Goal: Navigation & Orientation: Find specific page/section

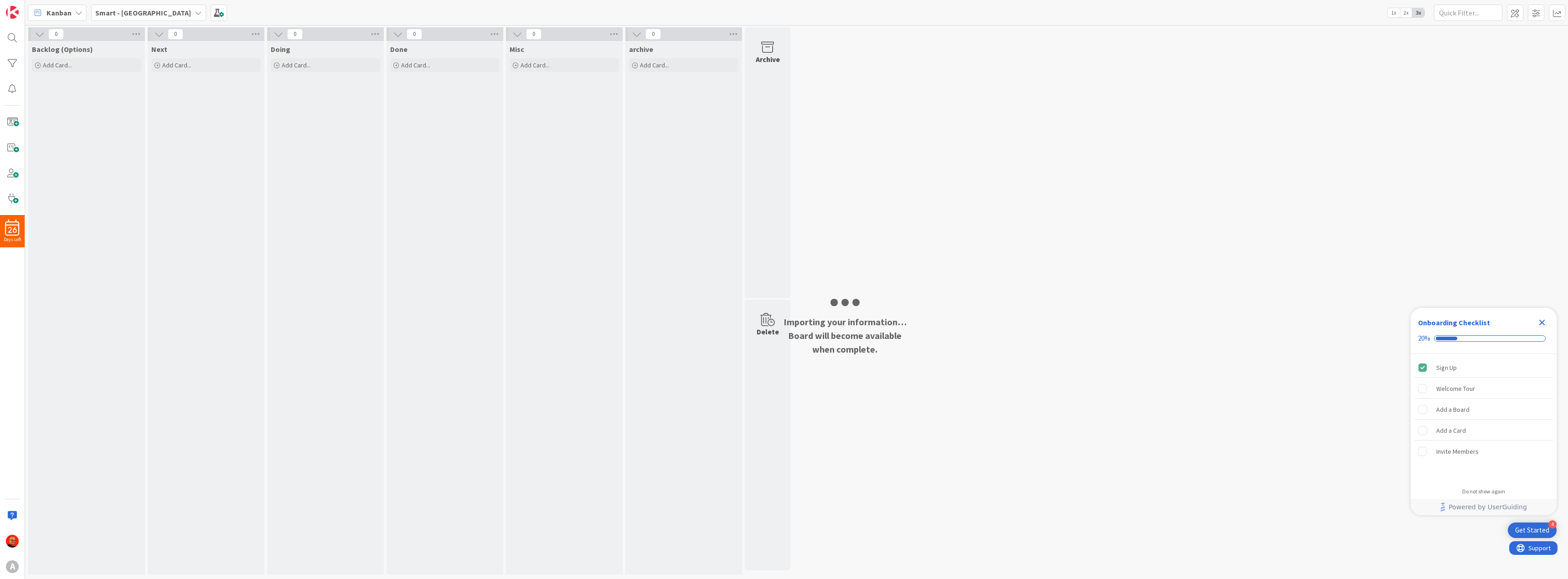
click at [851, 316] on div "Importing your information… Board will become available when complete." at bounding box center [845, 335] width 128 height 41
click at [12, 6] on img at bounding box center [12, 12] width 13 height 13
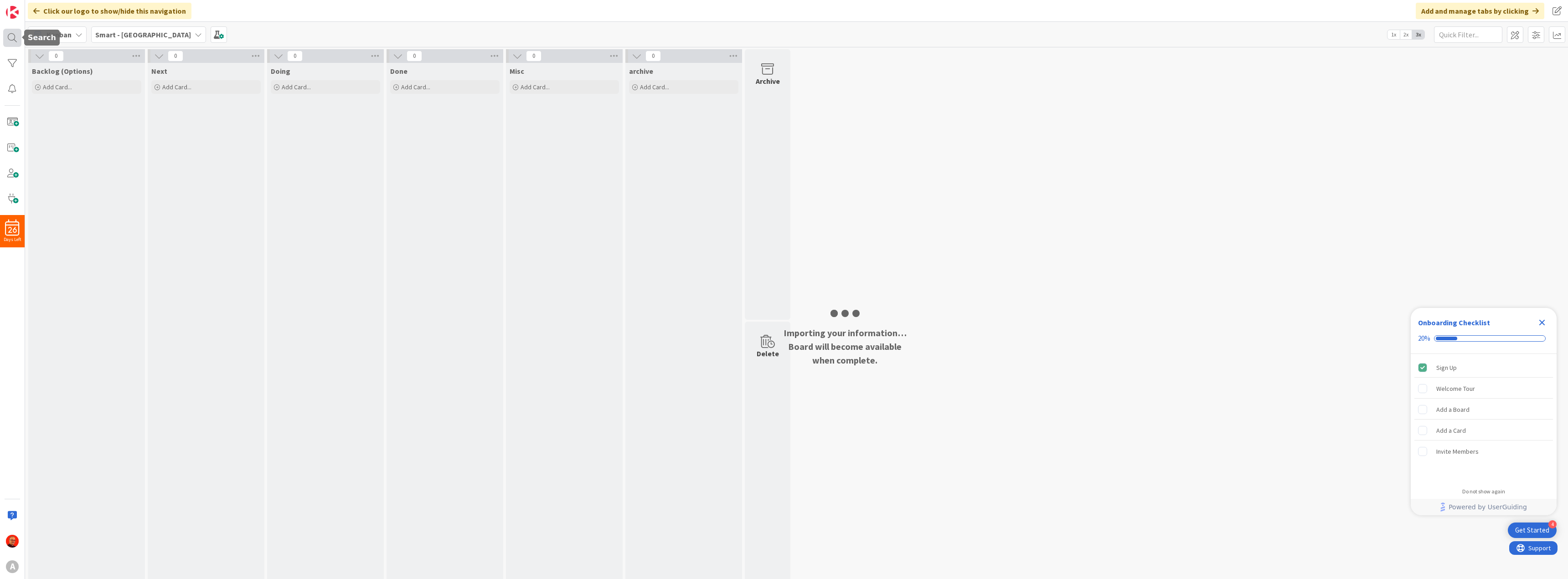
click at [12, 36] on div at bounding box center [12, 38] width 18 height 18
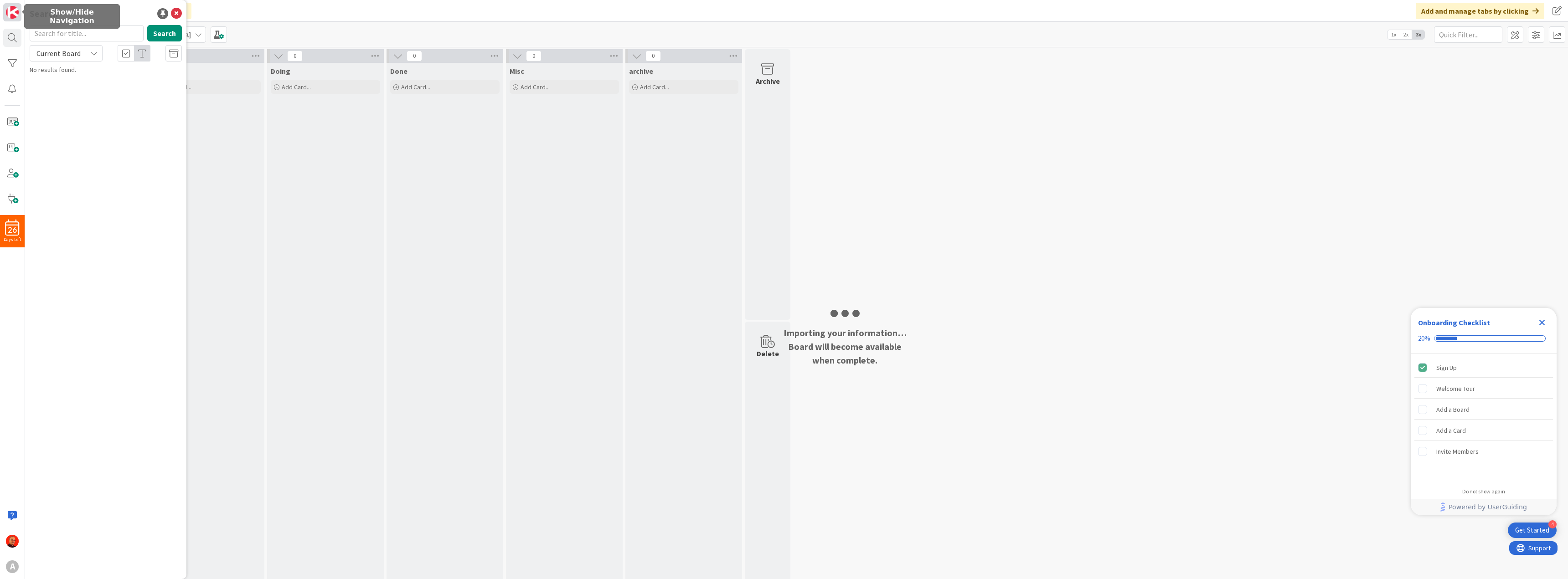
click at [10, 10] on img at bounding box center [12, 12] width 13 height 13
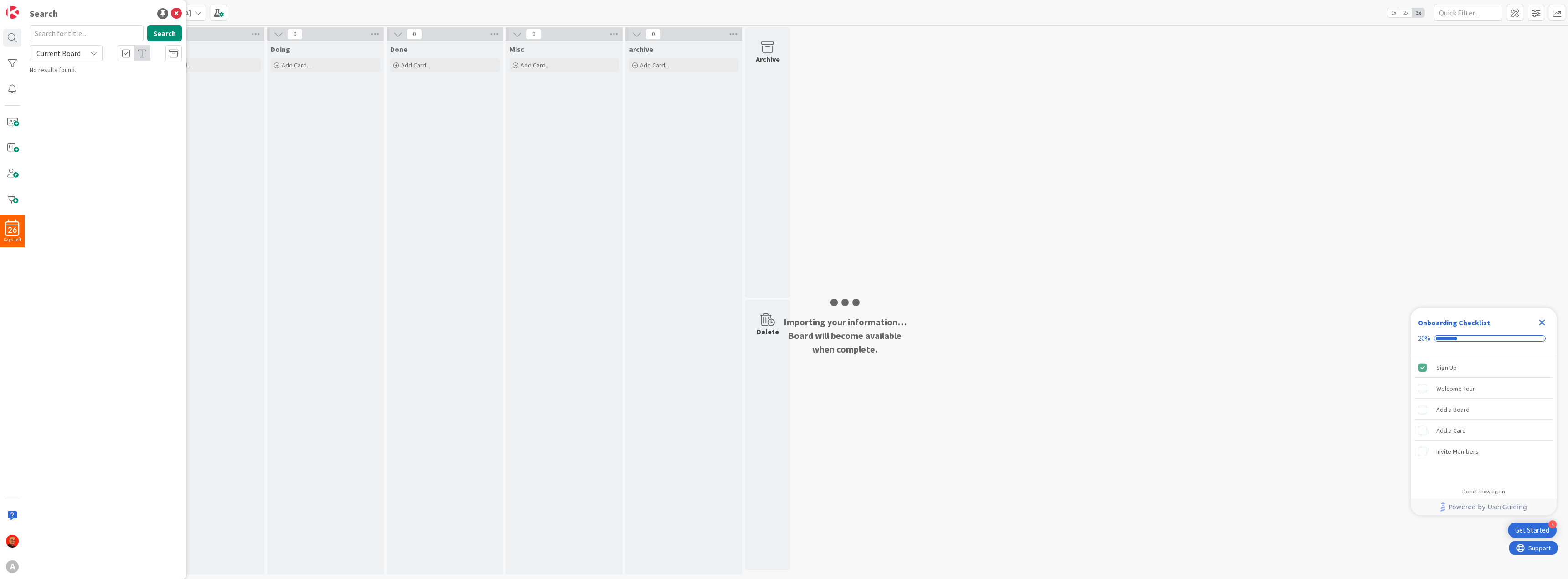
click at [86, 52] on div "Current Board" at bounding box center [66, 53] width 73 height 16
click at [77, 85] on span "All Boards" at bounding box center [82, 91] width 95 height 13
